Goal: Find specific page/section: Find specific page/section

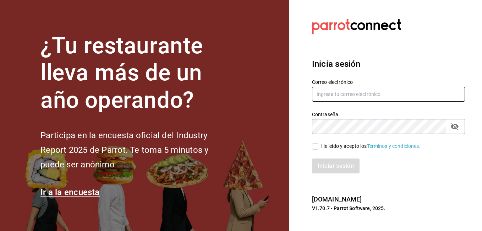
type input "[US_STATE][EMAIL_ADDRESS][PERSON_NAME][DOMAIN_NAME]"
click at [315, 147] on input "He leído y acepto los Términos y condiciones." at bounding box center [315, 146] width 6 height 6
checkbox input "true"
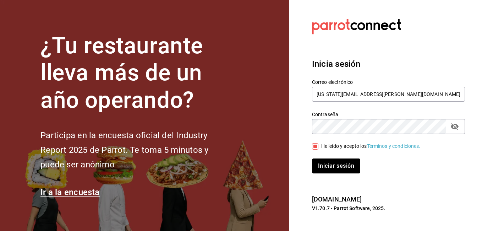
click at [330, 165] on button "Iniciar sesión" at bounding box center [336, 165] width 48 height 15
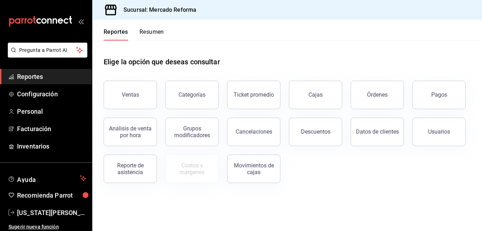
click at [141, 97] on button "Ventas" at bounding box center [130, 95] width 53 height 28
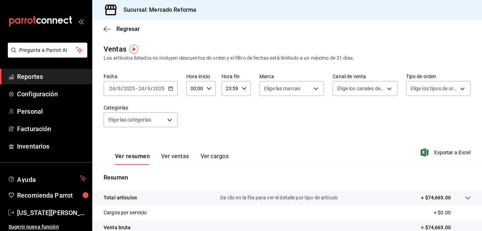
click at [26, 76] on span "Reportes" at bounding box center [51, 77] width 69 height 10
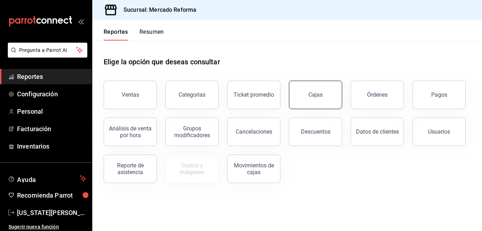
click at [330, 95] on link "Cajas" at bounding box center [315, 95] width 53 height 28
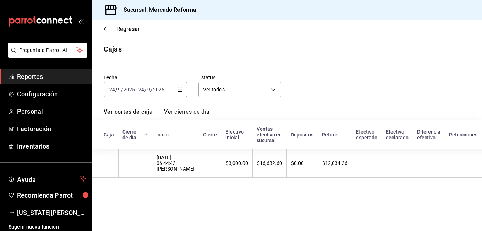
click at [33, 76] on span "Reportes" at bounding box center [51, 77] width 69 height 10
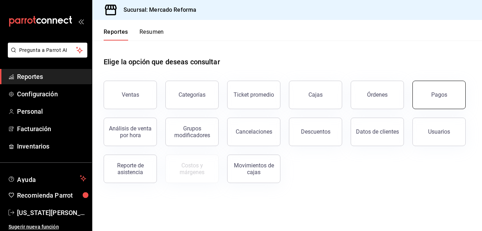
click at [420, 96] on button "Pagos" at bounding box center [438, 95] width 53 height 28
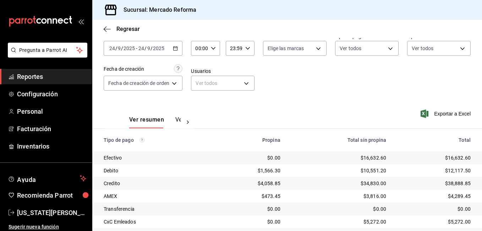
scroll to position [95, 0]
